Goal: Task Accomplishment & Management: Use online tool/utility

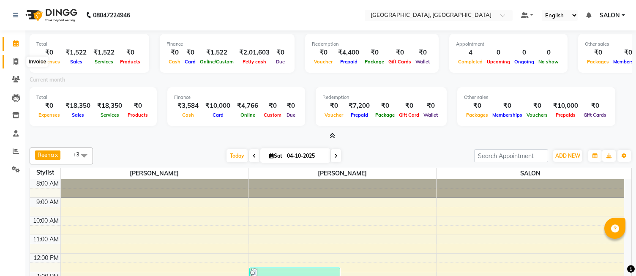
click at [17, 64] on icon at bounding box center [16, 61] width 5 height 6
select select "service"
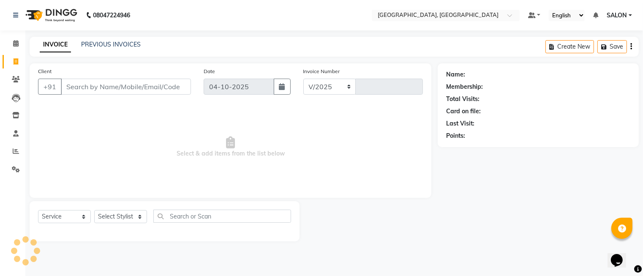
select select "5370"
type input "1312"
click at [86, 82] on input "Client" at bounding box center [126, 87] width 130 height 16
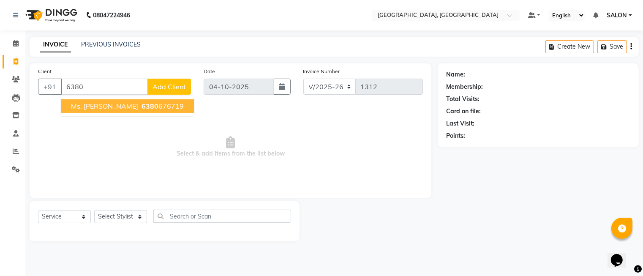
click at [97, 107] on span "Ms. [PERSON_NAME]" at bounding box center [104, 106] width 67 height 8
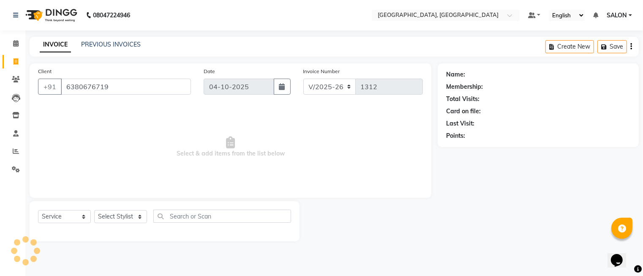
type input "6380676719"
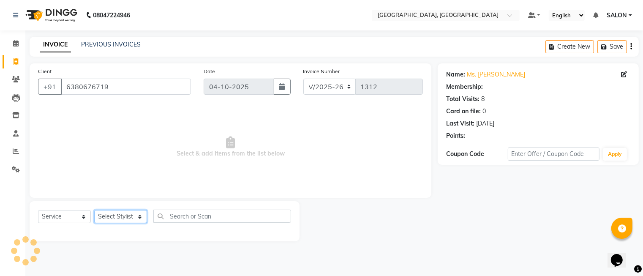
click at [107, 218] on select "Select Stylist DINGG Support Drishti [PERSON_NAME] SALON [PERSON_NAME] [PERSON_…" at bounding box center [120, 216] width 53 height 13
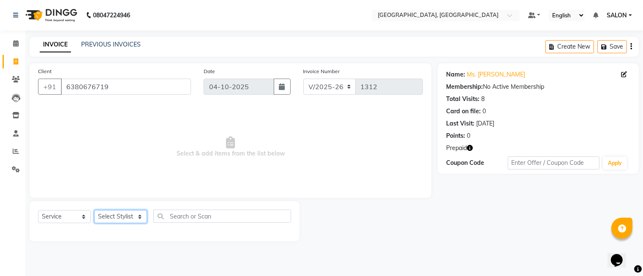
select select "35456"
click at [94, 211] on select "Select Stylist DINGG Support Drishti [PERSON_NAME] SALON [PERSON_NAME] [PERSON_…" at bounding box center [120, 216] width 53 height 13
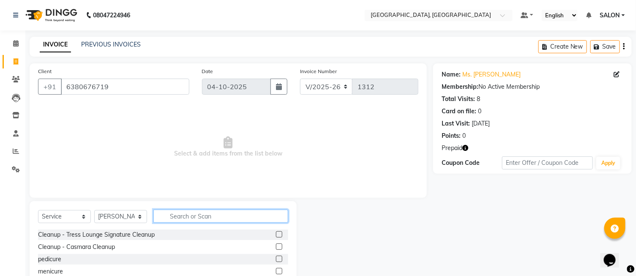
click at [187, 216] on input "text" at bounding box center [220, 216] width 135 height 13
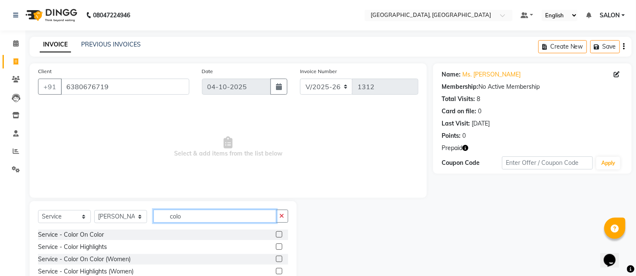
scroll to position [39, 0]
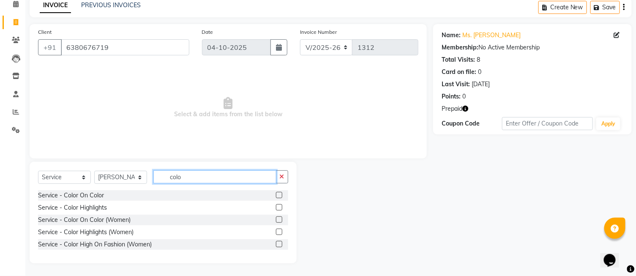
type input "colo"
click at [278, 220] on label at bounding box center [279, 219] width 6 height 6
click at [278, 220] on input "checkbox" at bounding box center [278, 219] width 5 height 5
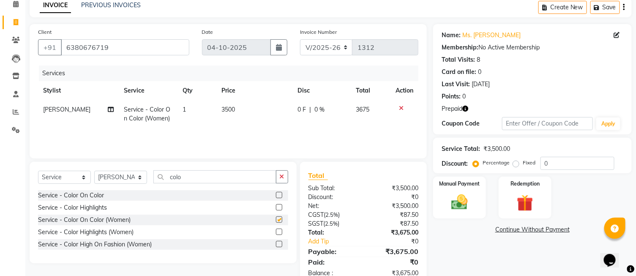
checkbox input "false"
click at [250, 106] on td "3500" at bounding box center [255, 114] width 76 height 28
select select "35456"
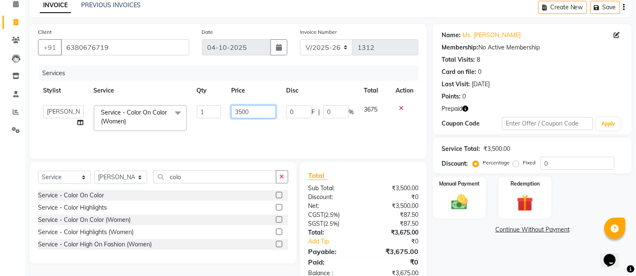
click at [250, 106] on input "3500" at bounding box center [253, 111] width 45 height 13
type input "3"
type input "3333"
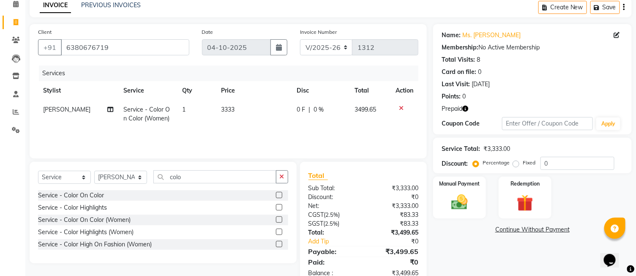
click at [316, 129] on div "Services Stylist Service Qty Price Disc Total Action [PERSON_NAME] Service - Co…" at bounding box center [228, 108] width 380 height 85
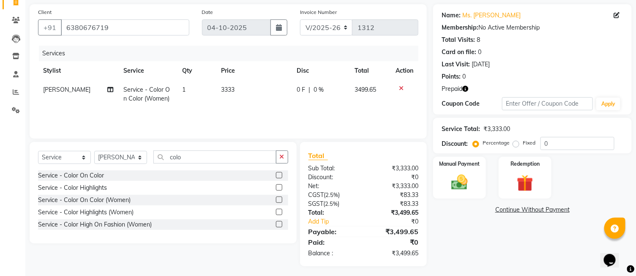
scroll to position [62, 0]
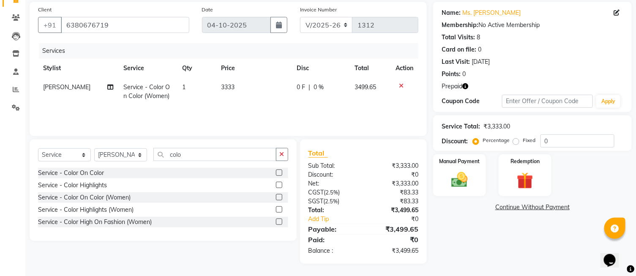
click at [515, 137] on div "Fixed" at bounding box center [525, 140] width 21 height 10
click at [523, 142] on label "Fixed" at bounding box center [529, 141] width 13 height 8
click at [516, 142] on input "Fixed" at bounding box center [518, 140] width 6 height 6
radio input "true"
click at [567, 140] on input "0" at bounding box center [578, 140] width 74 height 13
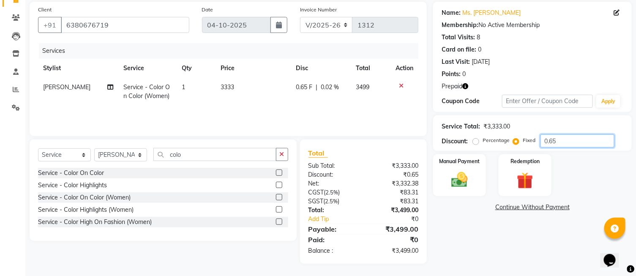
type input "0.65"
click at [526, 222] on div "Name: Ms. [PERSON_NAME] Membership: No Active Membership Total Visits: 8 Card o…" at bounding box center [535, 133] width 205 height 262
click at [467, 187] on img at bounding box center [460, 180] width 28 height 20
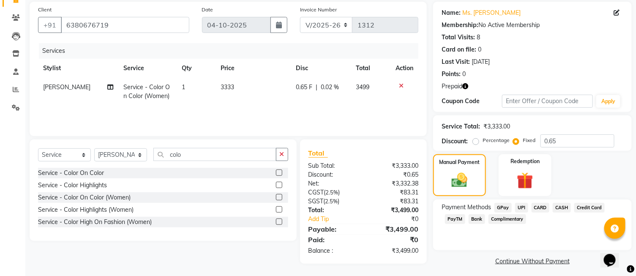
click at [522, 207] on span "UPI" at bounding box center [521, 208] width 13 height 10
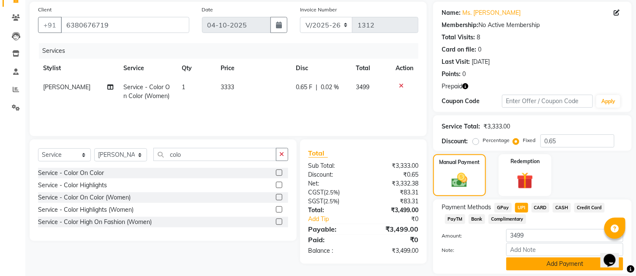
click at [554, 262] on button "Add Payment" at bounding box center [564, 263] width 117 height 13
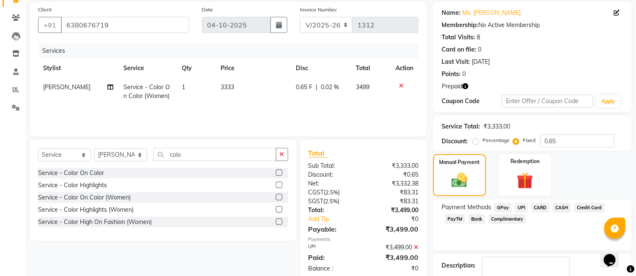
scroll to position [113, 0]
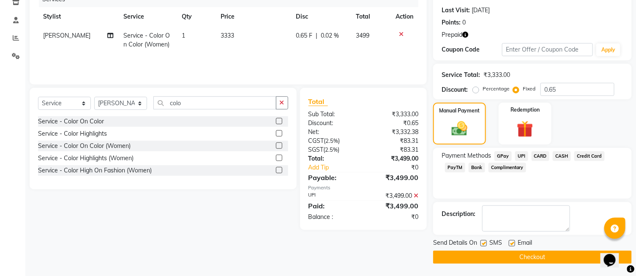
click at [550, 257] on button "Checkout" at bounding box center [532, 257] width 199 height 13
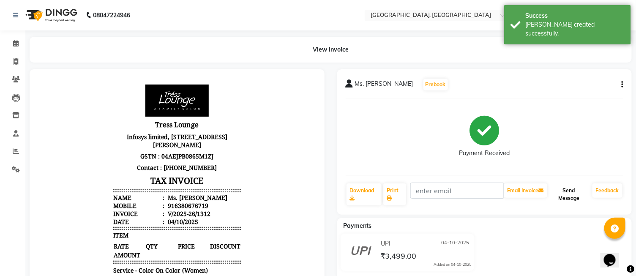
click at [564, 195] on button "Send Message" at bounding box center [569, 194] width 40 height 22
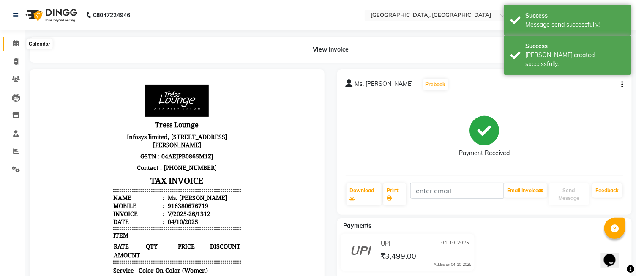
click at [16, 44] on icon at bounding box center [15, 43] width 5 height 6
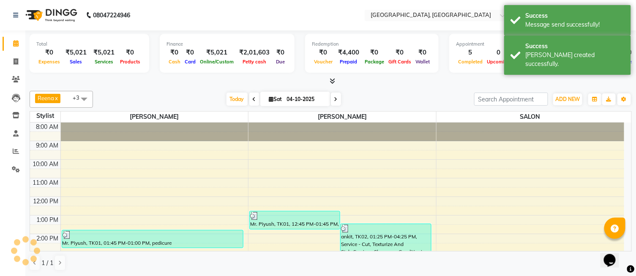
scroll to position [98, 0]
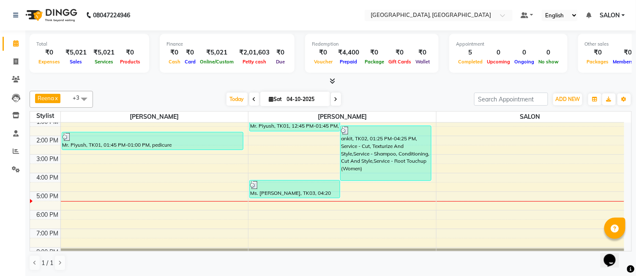
click at [332, 78] on icon at bounding box center [332, 81] width 5 height 6
